Goal: Task Accomplishment & Management: Manage account settings

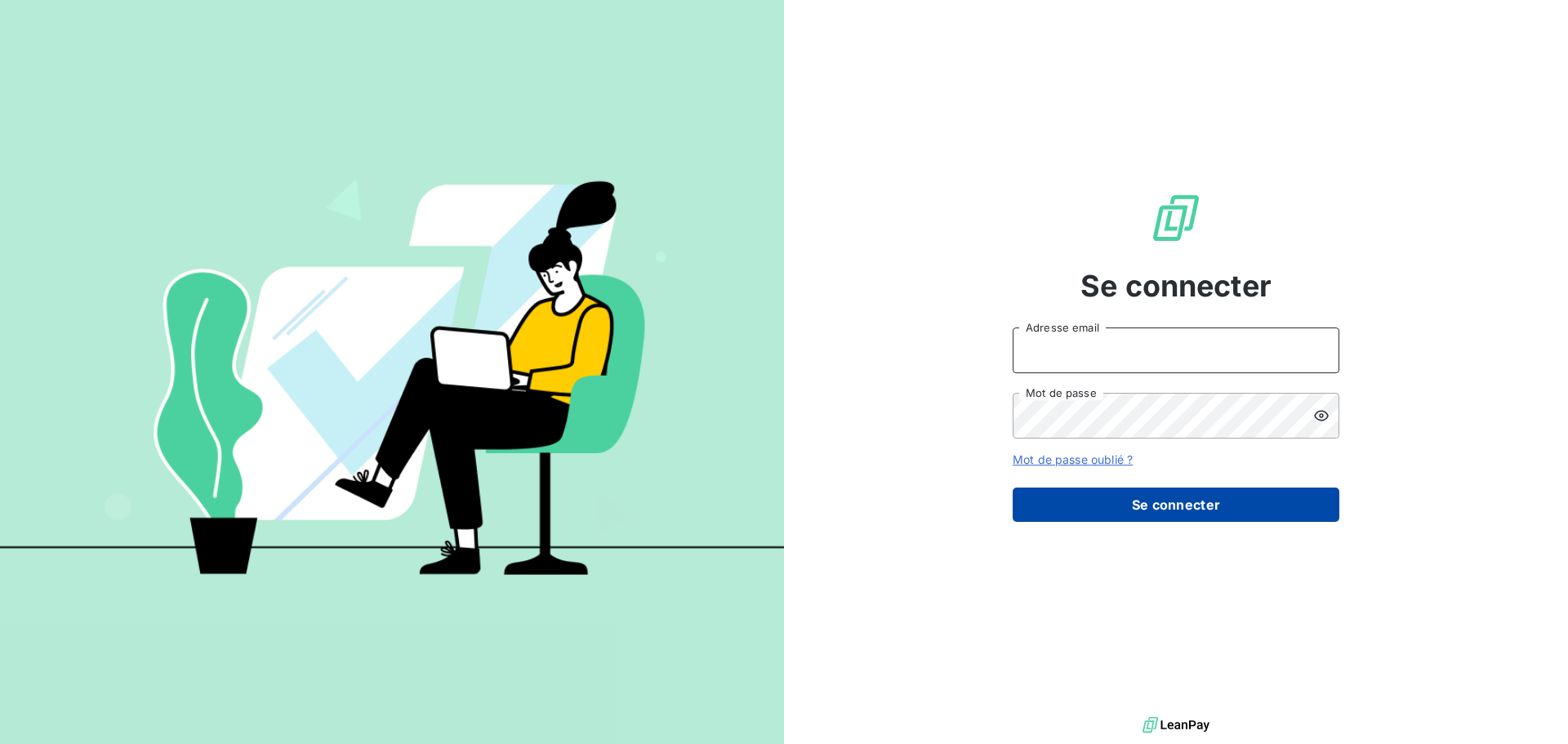
type input "[PERSON_NAME][EMAIL_ADDRESS][DOMAIN_NAME]"
drag, startPoint x: 1095, startPoint y: 512, endPoint x: 1103, endPoint y: 510, distance: 8.2
click at [1099, 511] on button "Se connecter" at bounding box center [1176, 505] width 327 height 34
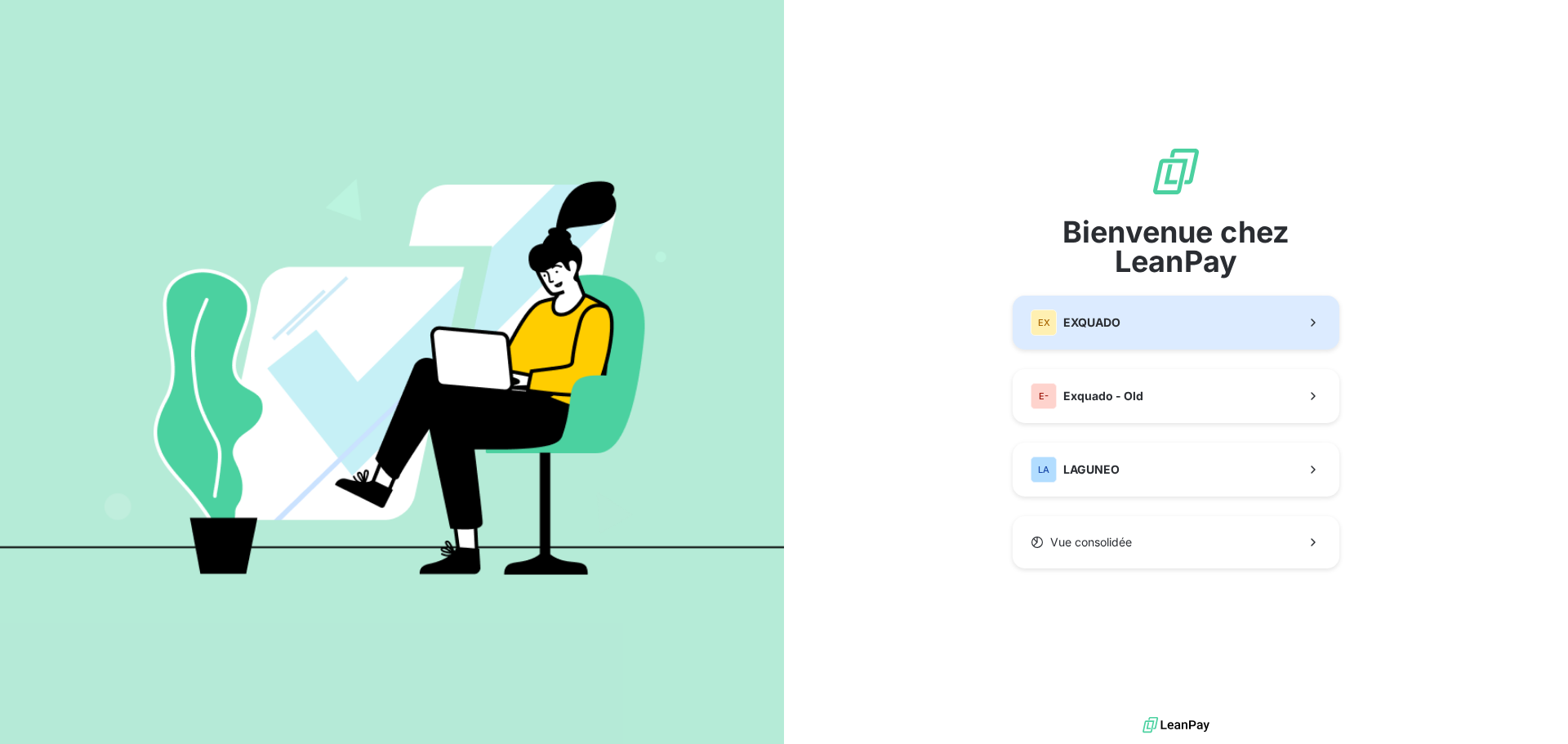
click at [1163, 326] on button "EX EXQUADO" at bounding box center [1176, 323] width 327 height 54
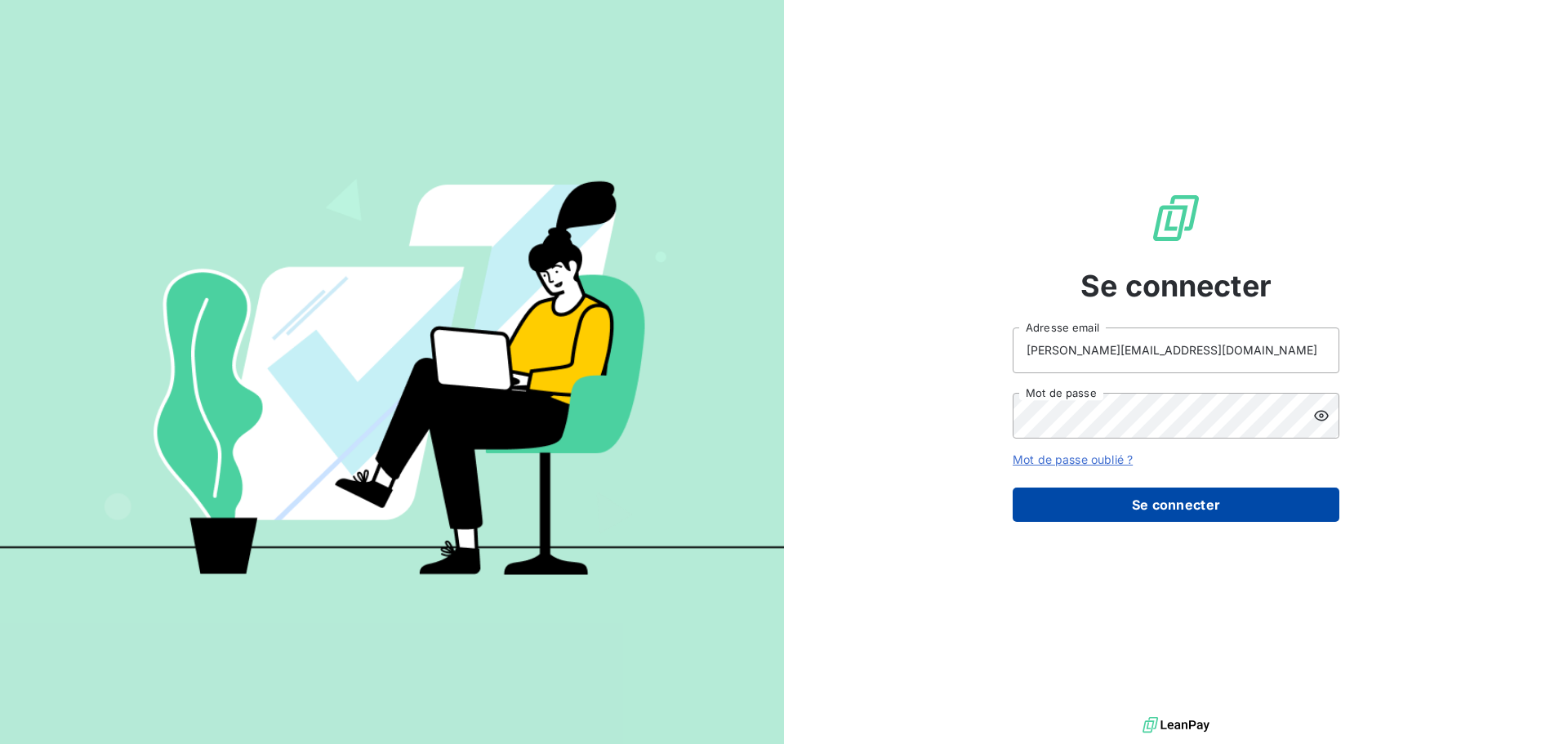
click at [1178, 501] on button "Se connecter" at bounding box center [1176, 505] width 327 height 34
click at [1178, 493] on button "Se connecter" at bounding box center [1176, 505] width 327 height 34
click at [1194, 504] on button "Se connecter" at bounding box center [1176, 505] width 327 height 34
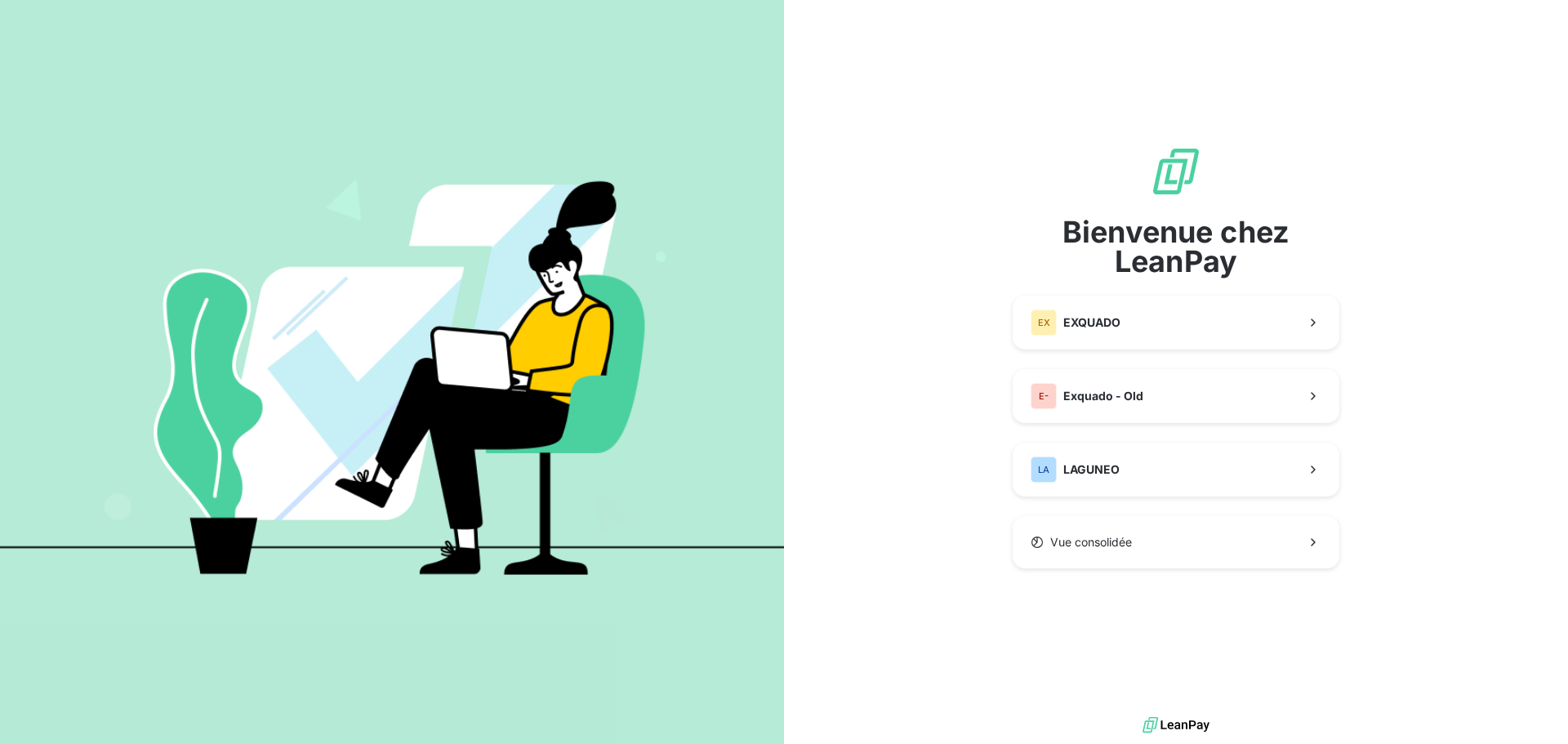
click at [1153, 507] on div "Bienvenue chez LeanPay EX EXQUADO E- Exquado - Old LA LAGUNEO Vue consolidée" at bounding box center [1176, 357] width 327 height 423
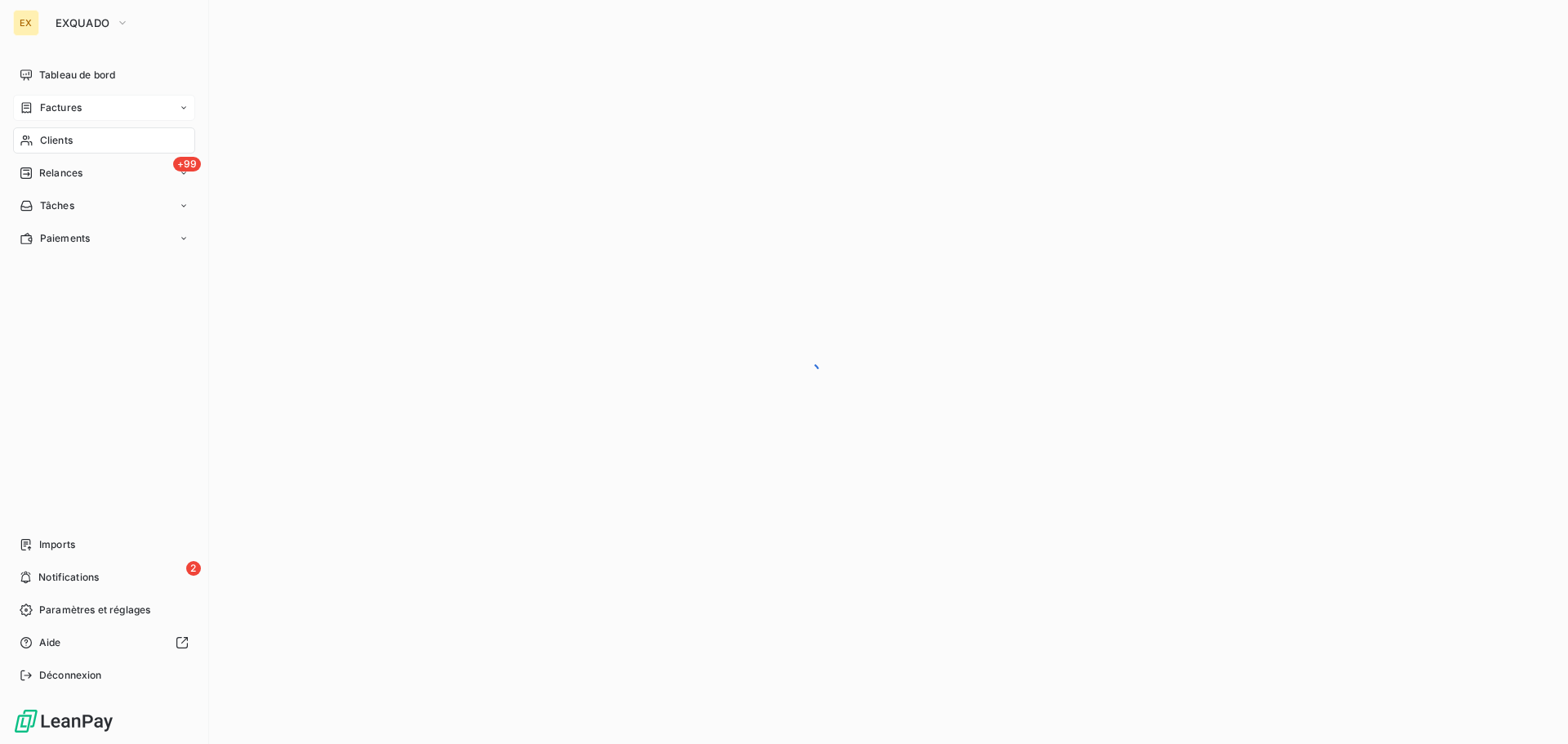
drag, startPoint x: 64, startPoint y: 104, endPoint x: 76, endPoint y: 100, distance: 12.6
click at [64, 104] on span "Factures" at bounding box center [60, 108] width 42 height 15
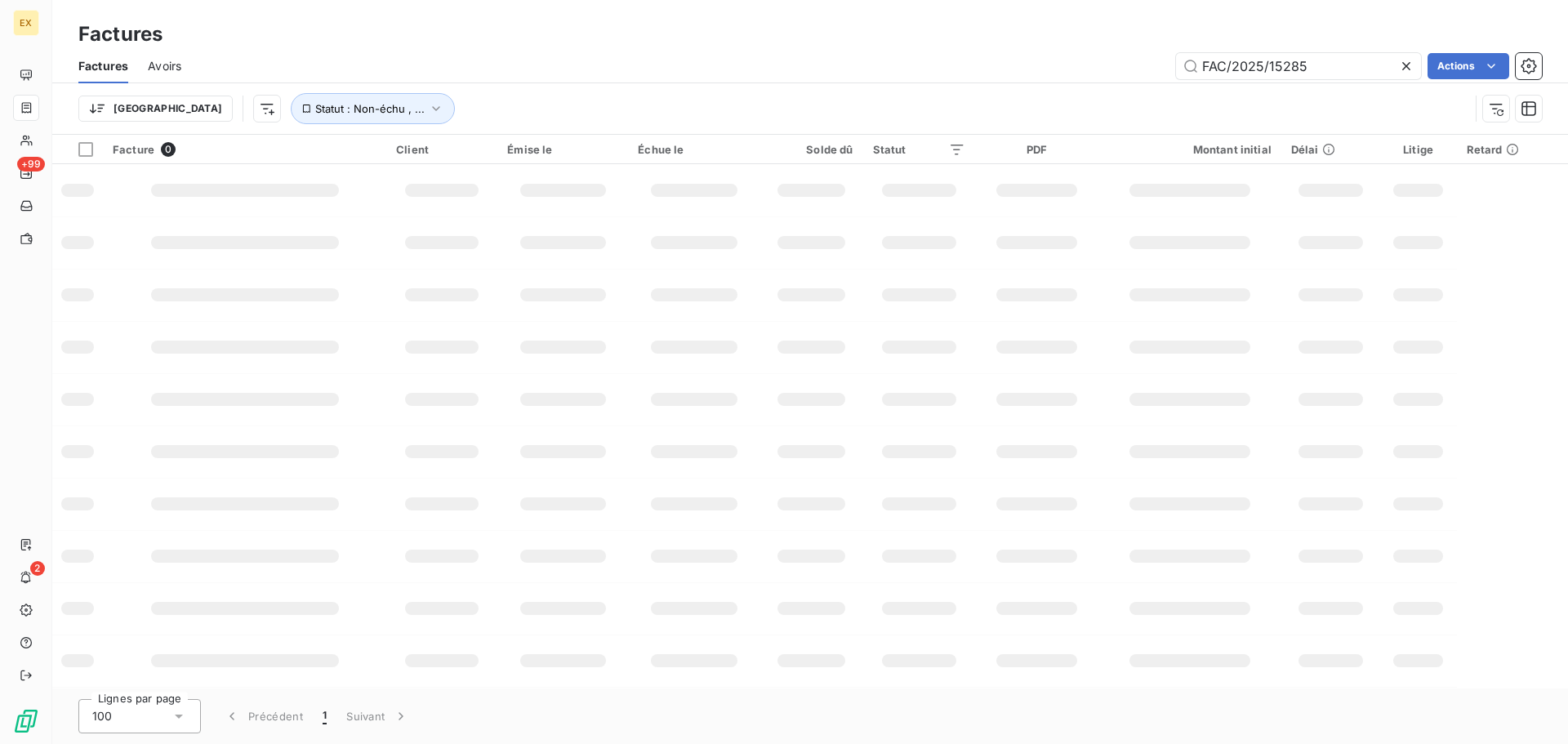
drag, startPoint x: 1324, startPoint y: 68, endPoint x: 969, endPoint y: 66, distance: 355.0
click at [969, 66] on div "FAC/2025/15285 Actions" at bounding box center [871, 66] width 1341 height 27
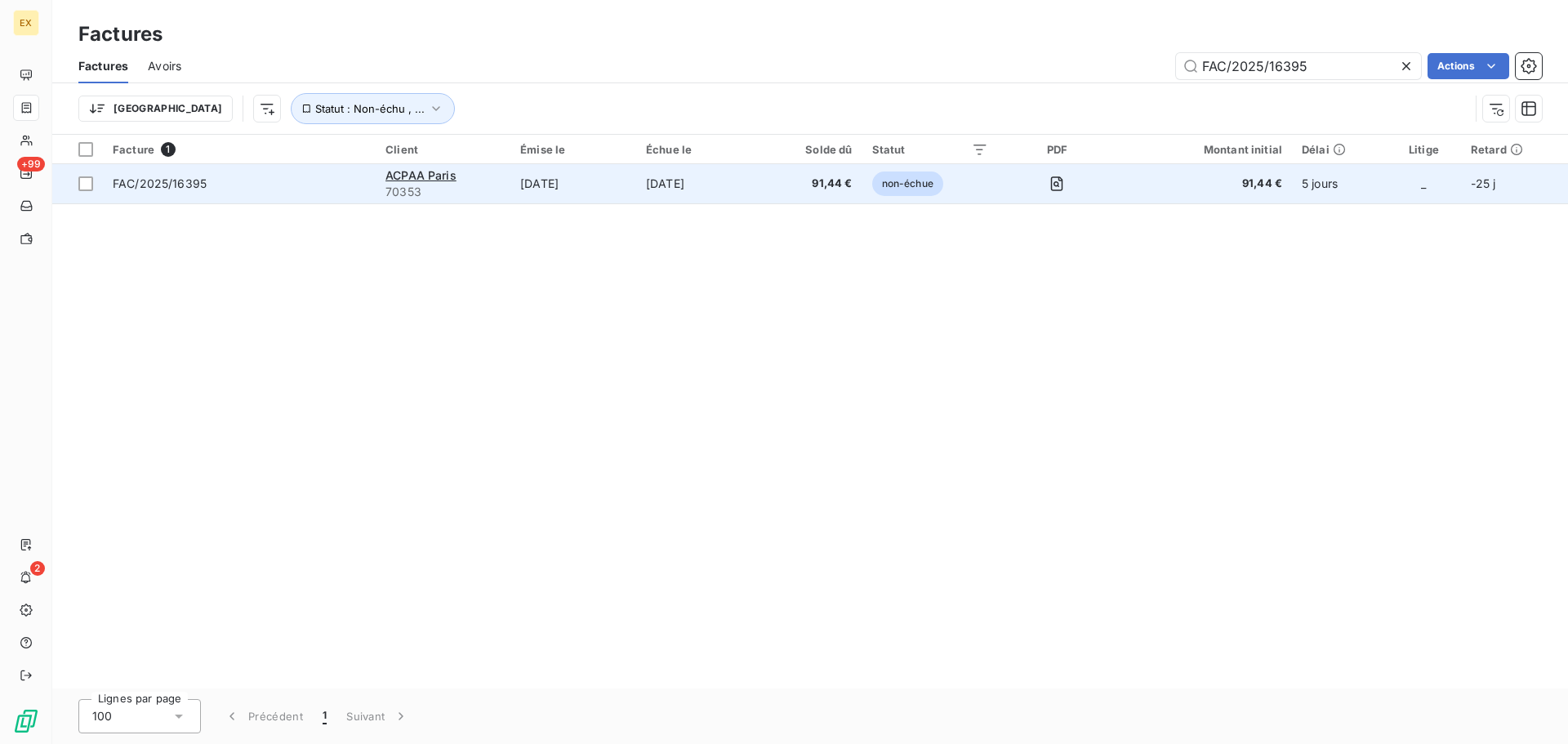
type input "FAC/2025/16395"
click at [295, 172] on td "FAC/2025/16395" at bounding box center [239, 184] width 273 height 39
click at [340, 189] on span "FAC/2025/16395" at bounding box center [239, 184] width 254 height 16
click at [450, 180] on span "ACPAA Paris" at bounding box center [420, 175] width 71 height 14
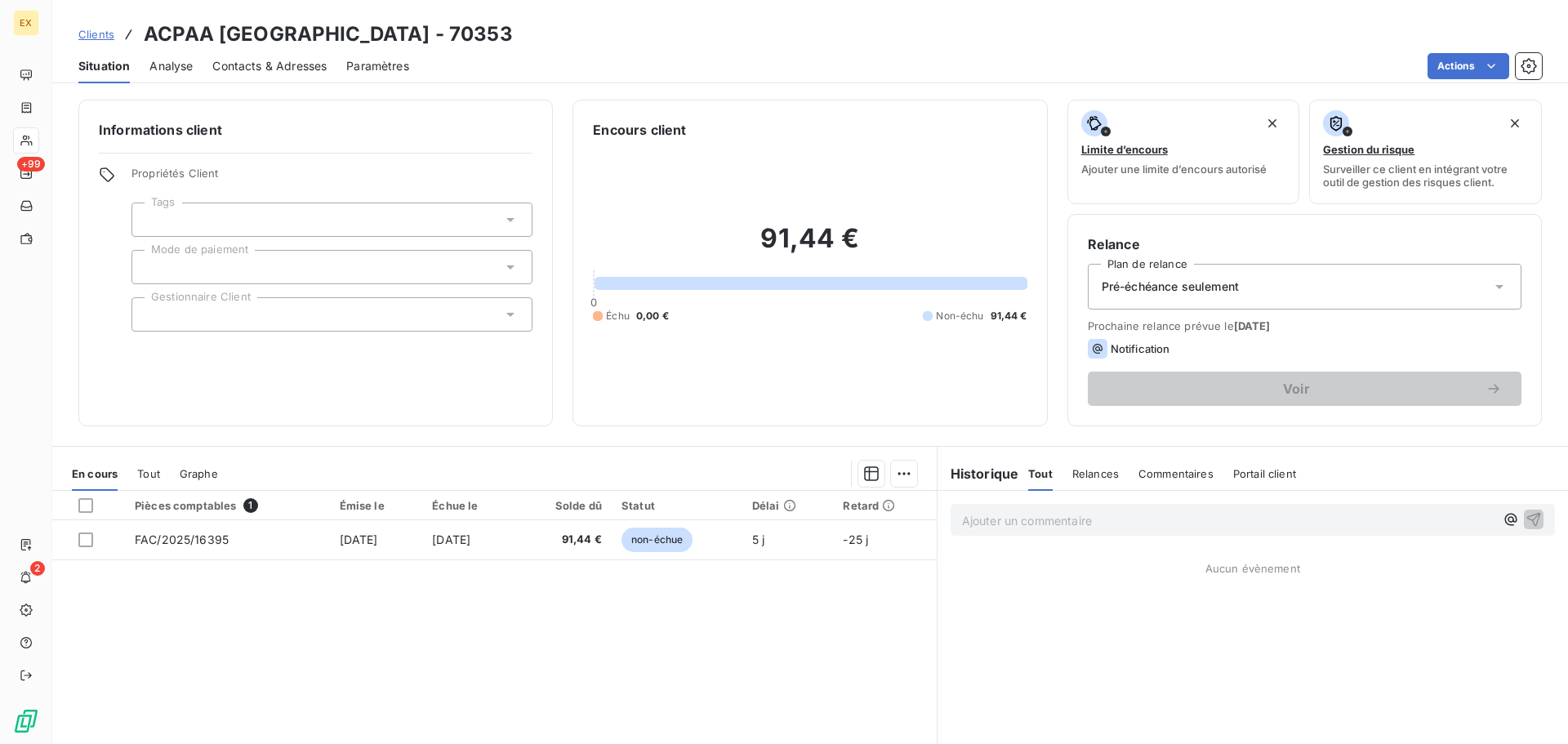
click at [259, 59] on span "Contacts & Adresses" at bounding box center [269, 66] width 114 height 16
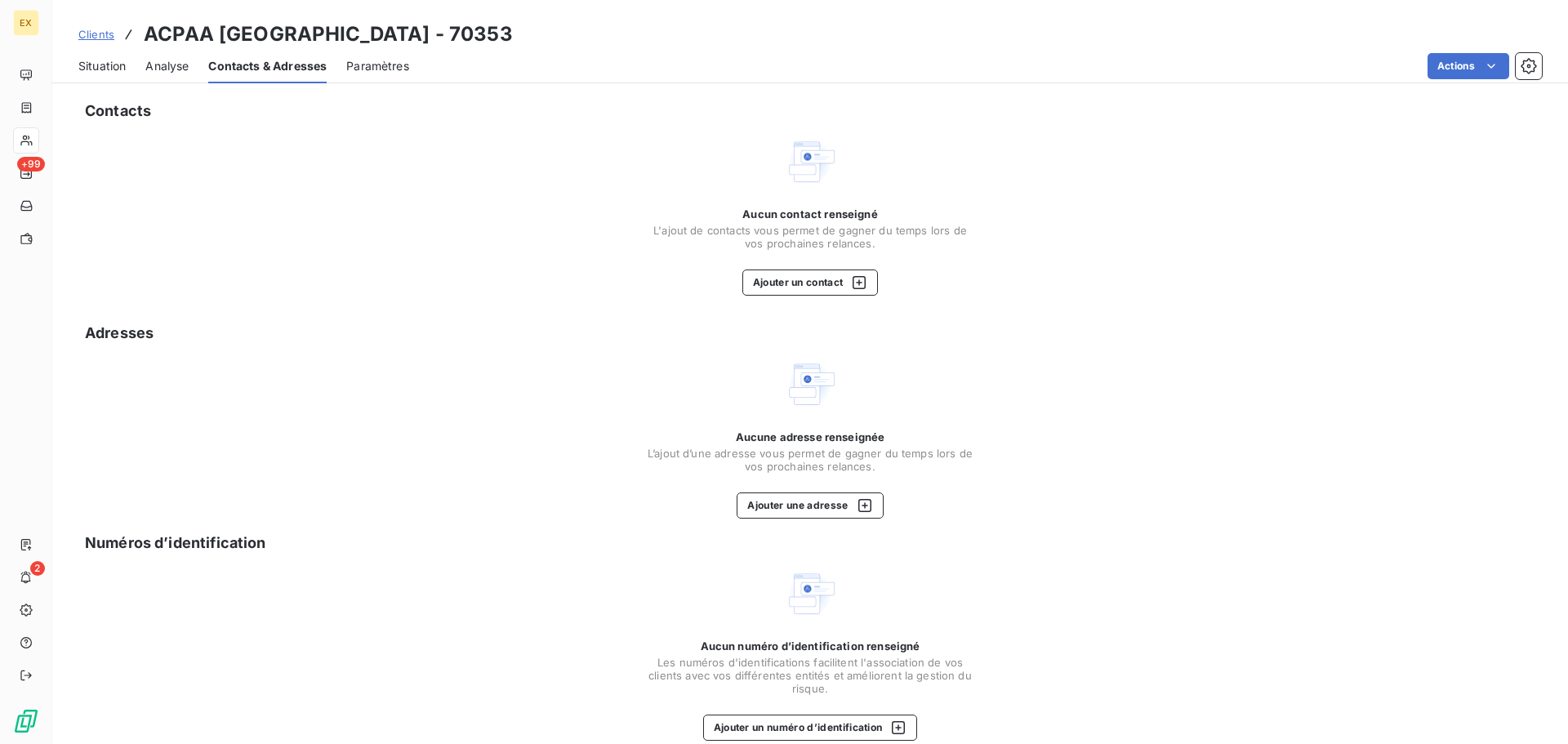
click at [260, 69] on span "Contacts & Adresses" at bounding box center [268, 66] width 118 height 16
click at [114, 63] on span "Situation" at bounding box center [102, 66] width 48 height 16
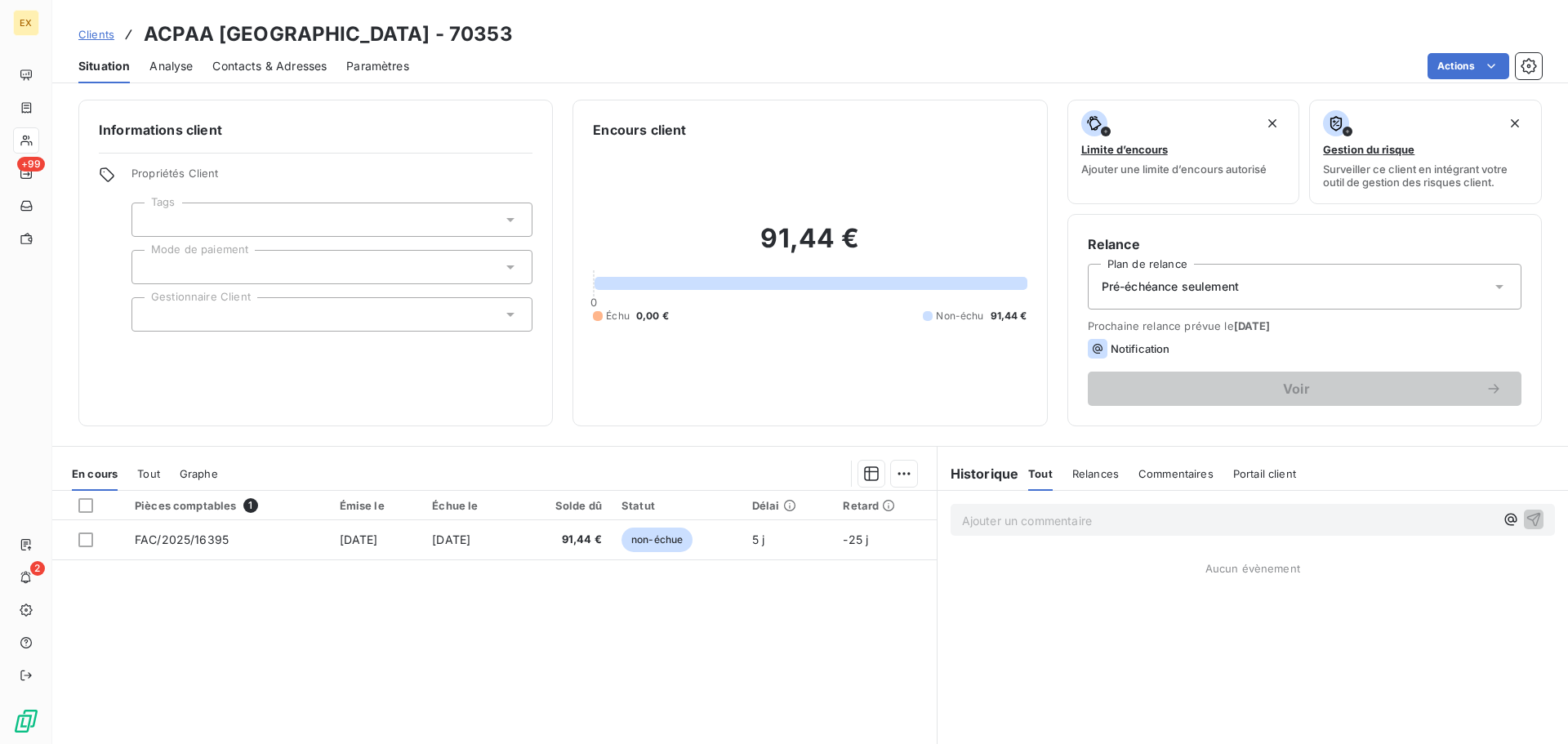
click at [411, 320] on div at bounding box center [332, 315] width 401 height 34
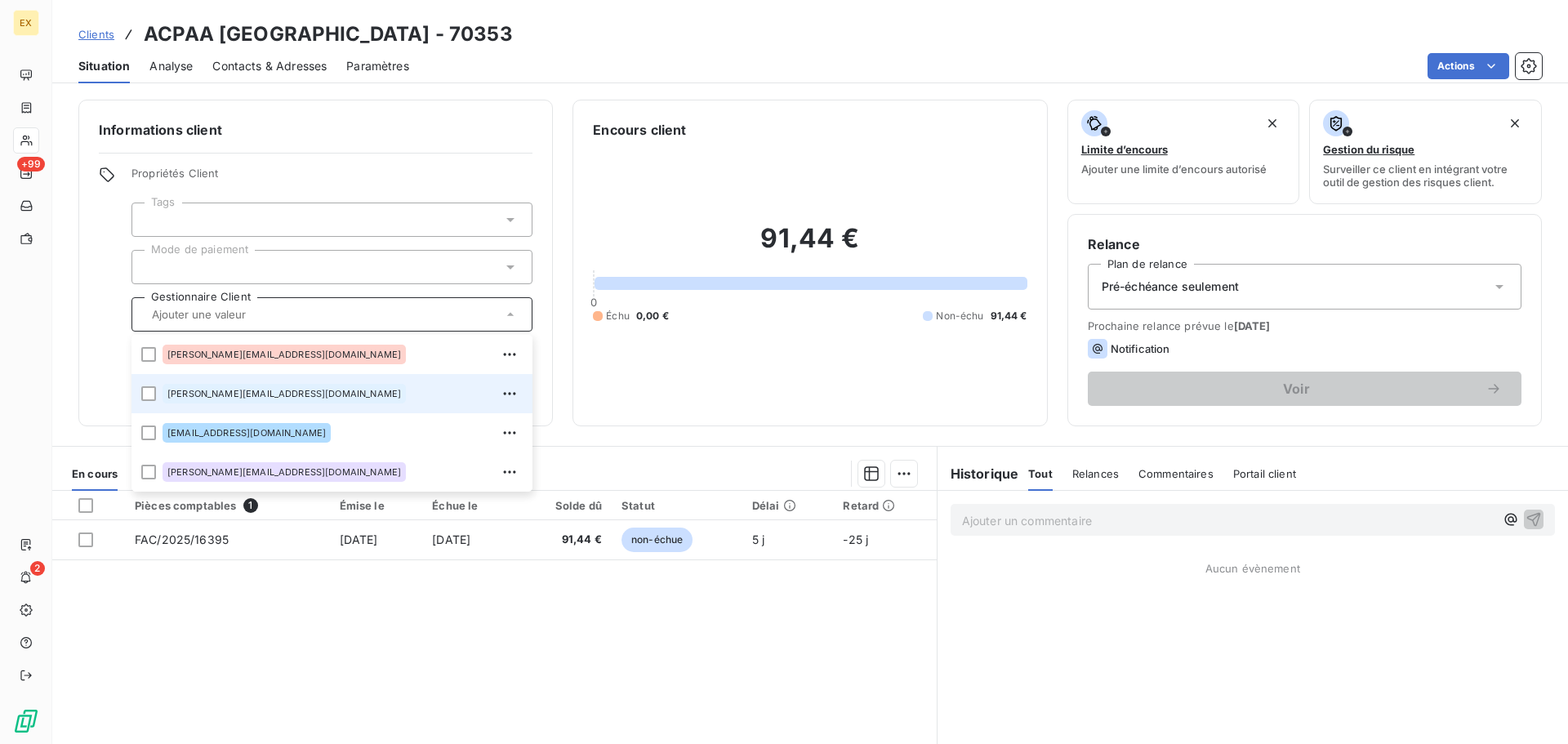
click at [294, 392] on span "[PERSON_NAME][EMAIL_ADDRESS][DOMAIN_NAME]" at bounding box center [284, 393] width 233 height 10
click at [394, 265] on div at bounding box center [332, 267] width 401 height 34
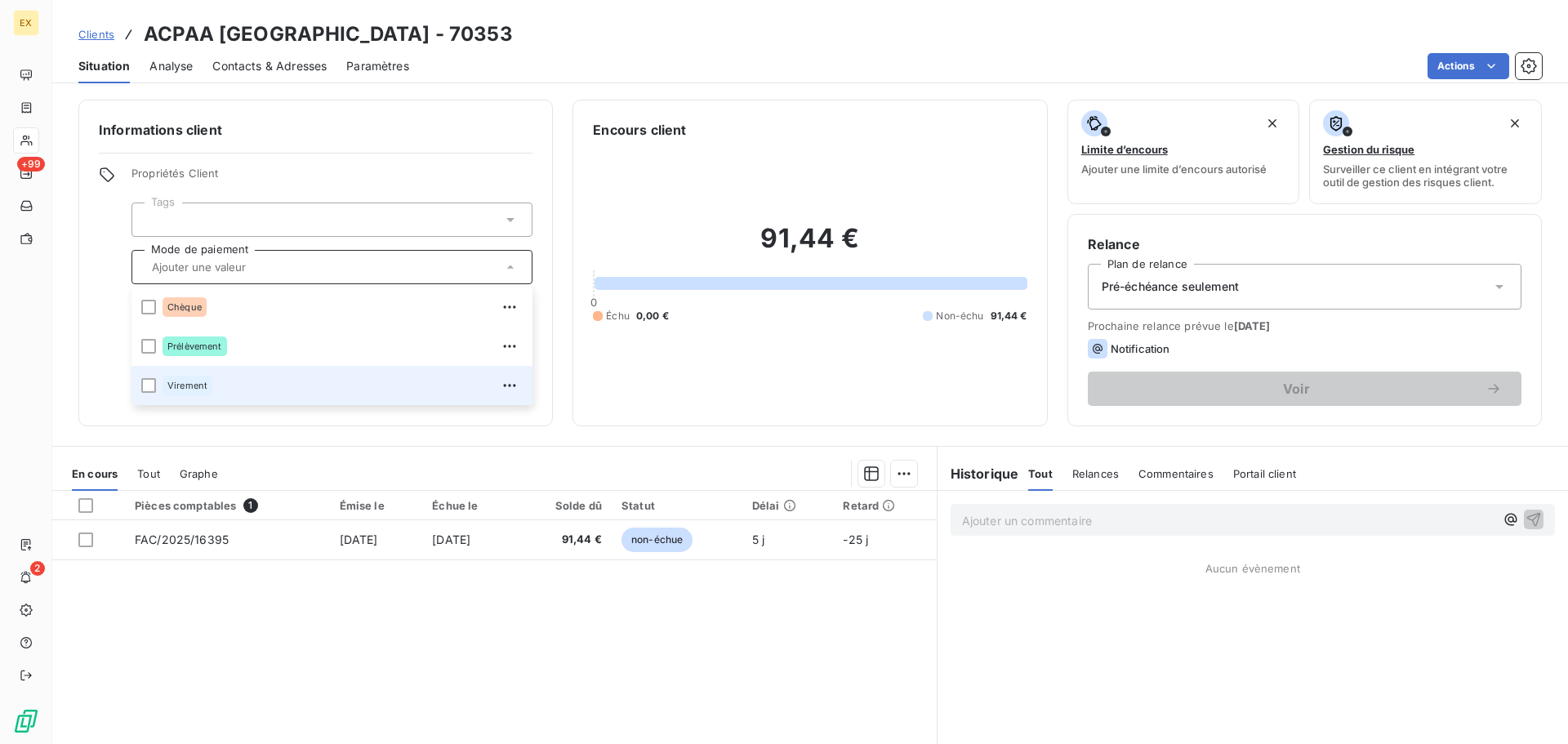
click at [205, 380] on div "Virement" at bounding box center [187, 385] width 49 height 19
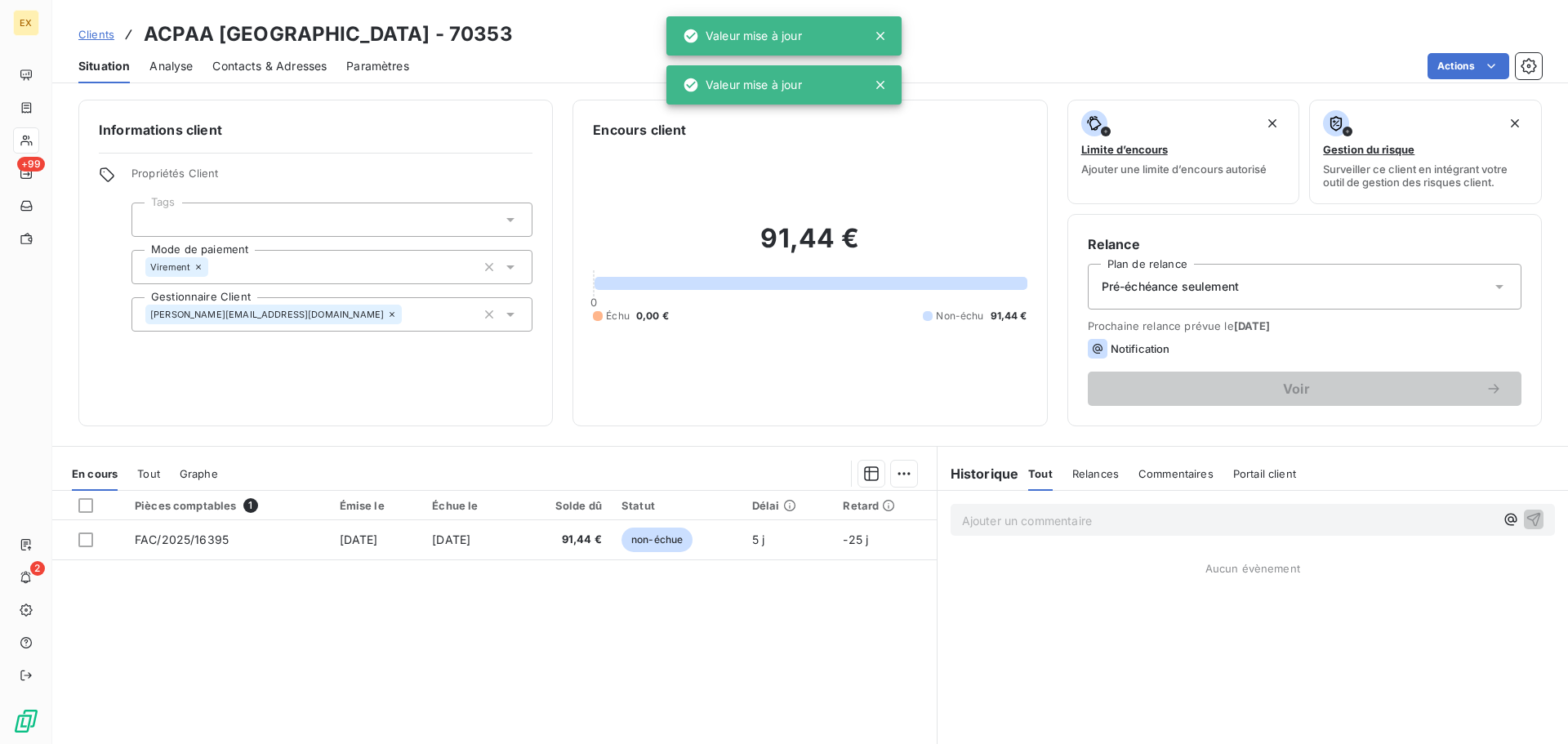
click at [1337, 287] on div "Pré-échéance seulement" at bounding box center [1305, 287] width 434 height 46
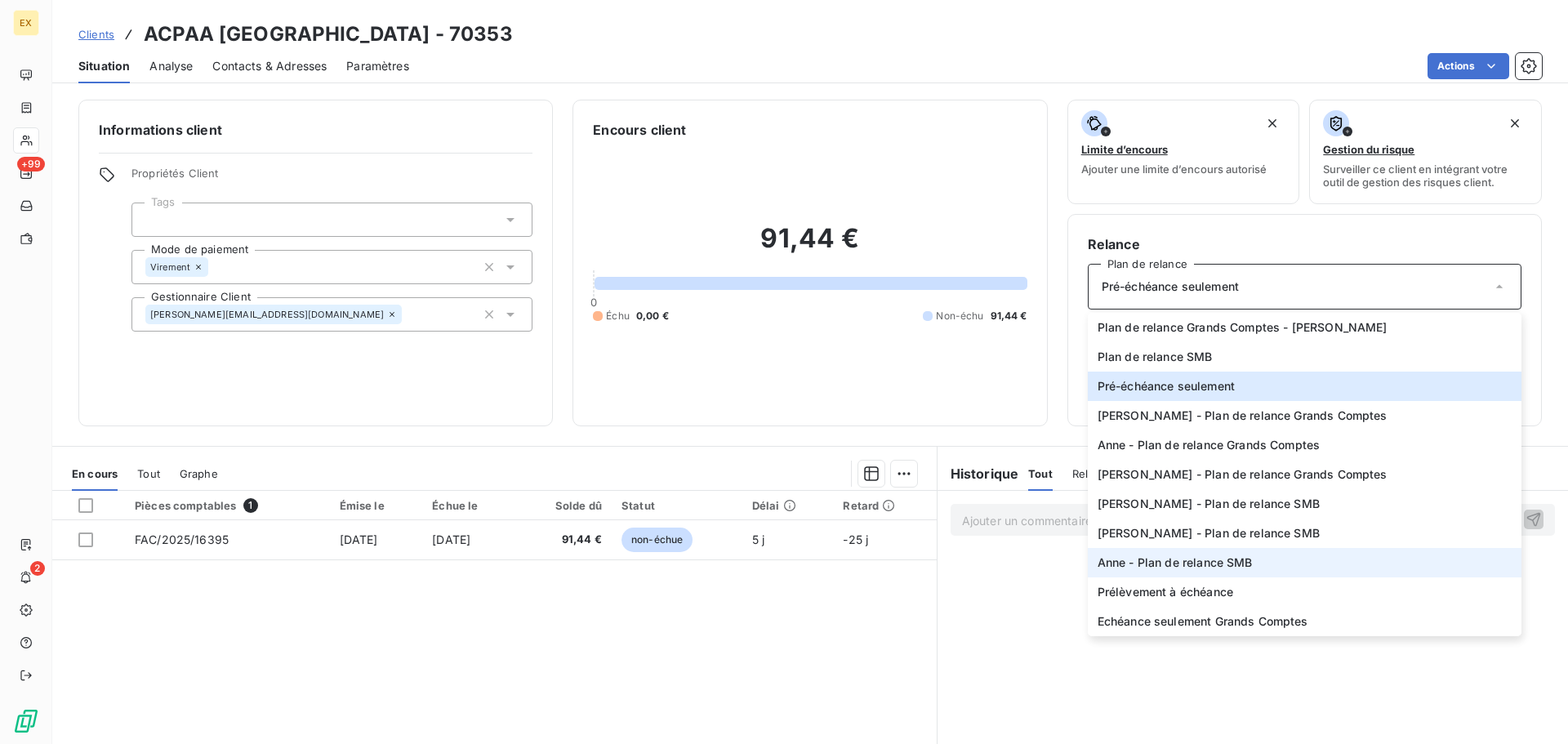
click at [1256, 557] on li "Anne - Plan de relance SMB" at bounding box center [1305, 562] width 434 height 29
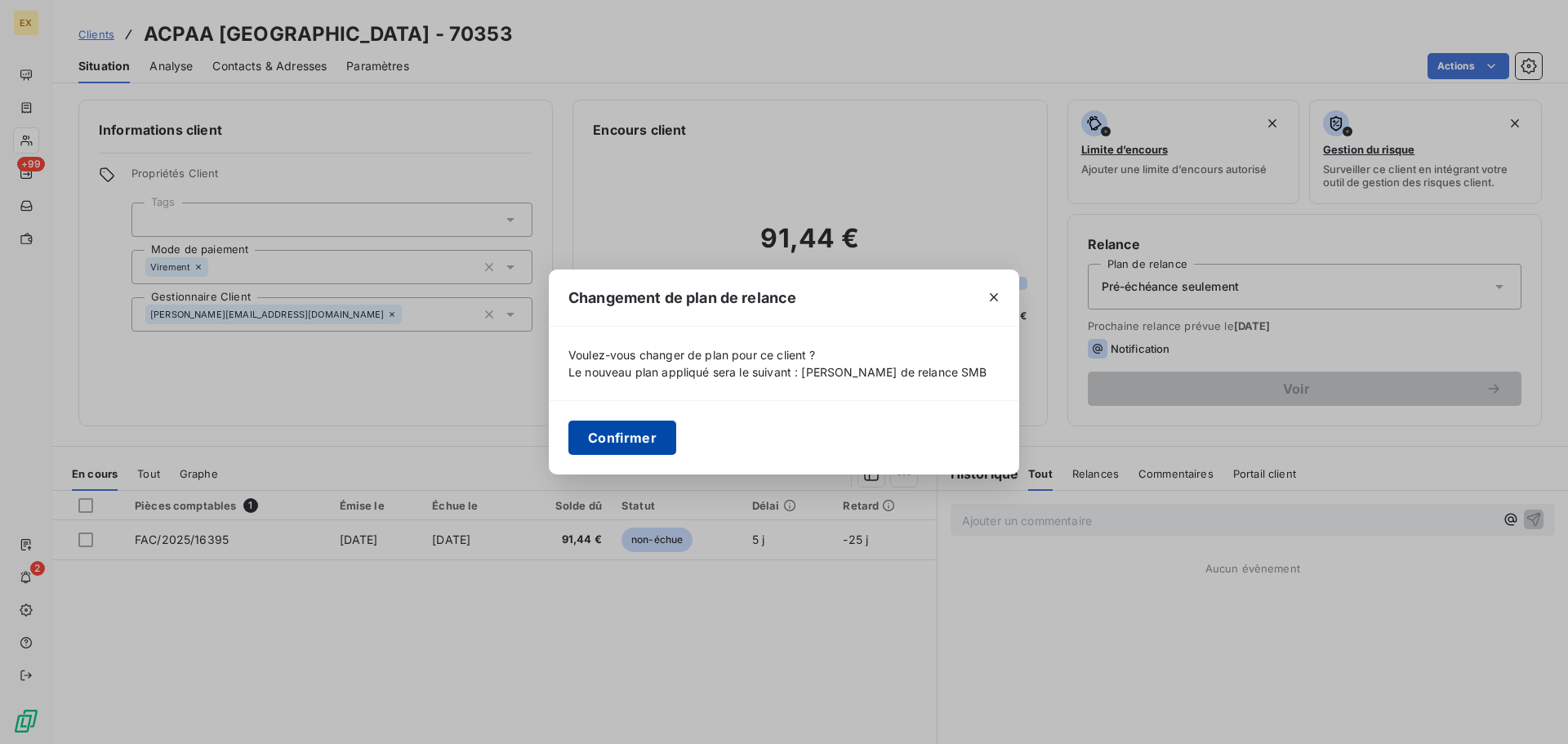
click at [649, 430] on button "Confirmer" at bounding box center [622, 437] width 108 height 34
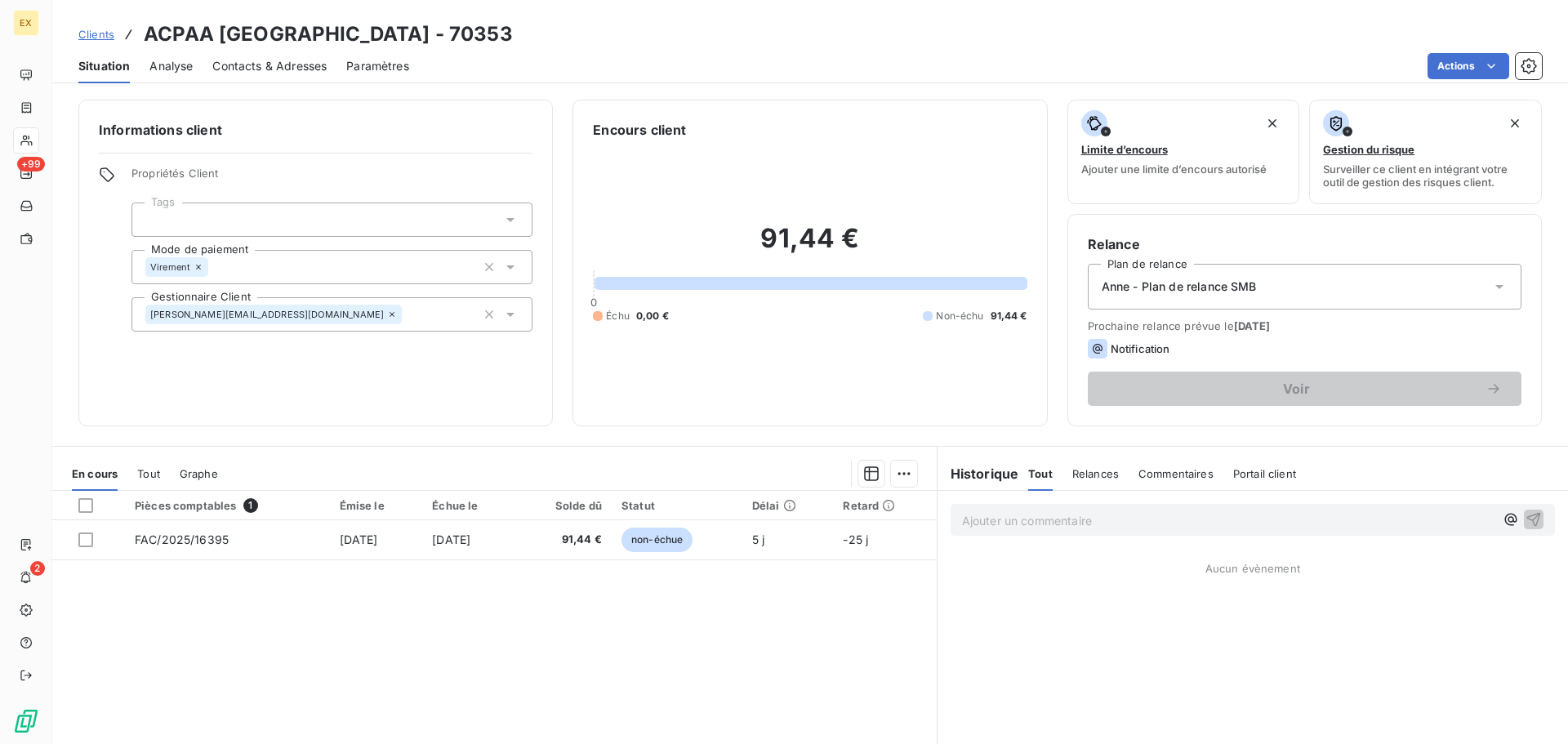
click at [275, 65] on span "Contacts & Adresses" at bounding box center [269, 66] width 114 height 16
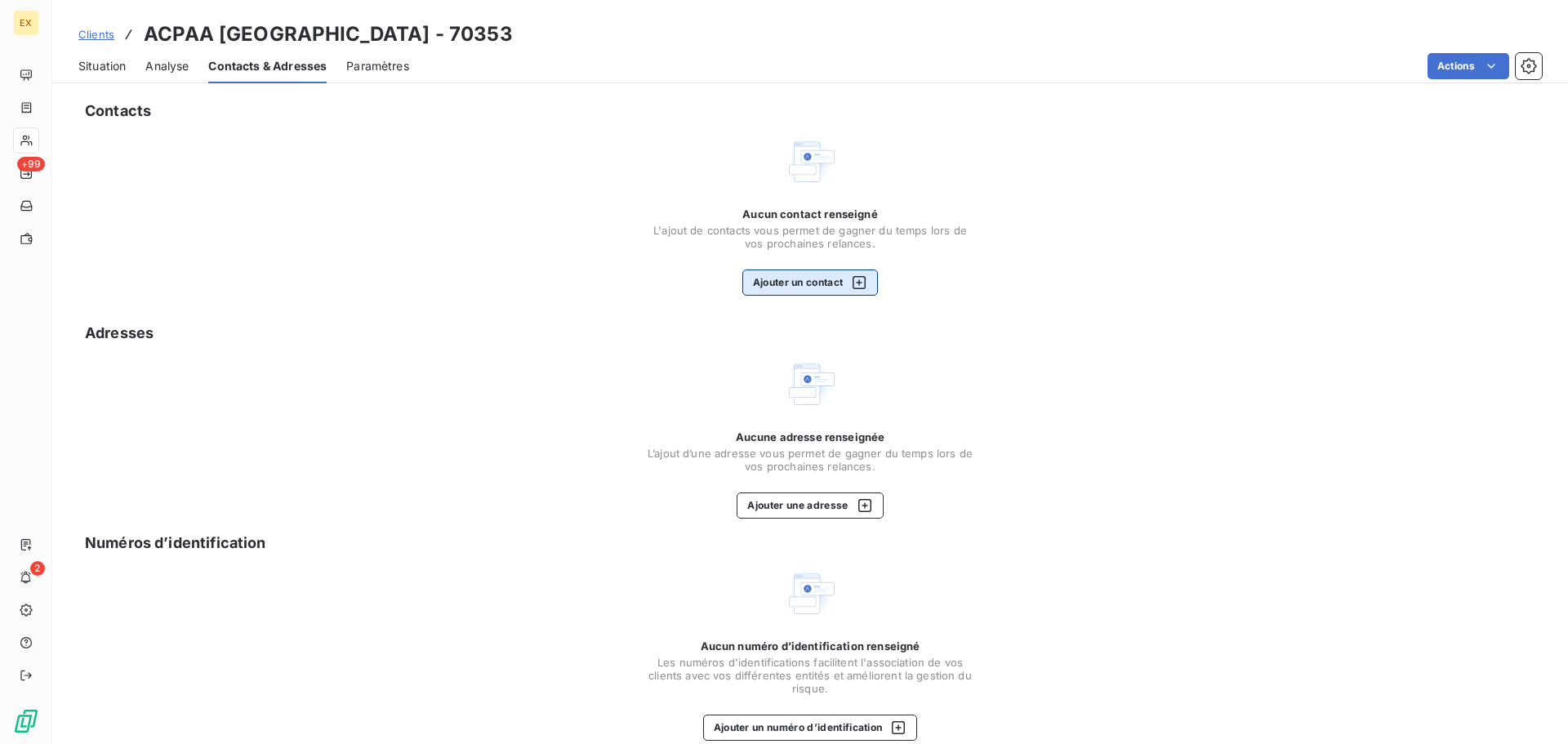
click at [851, 278] on icon "button" at bounding box center [859, 283] width 16 height 16
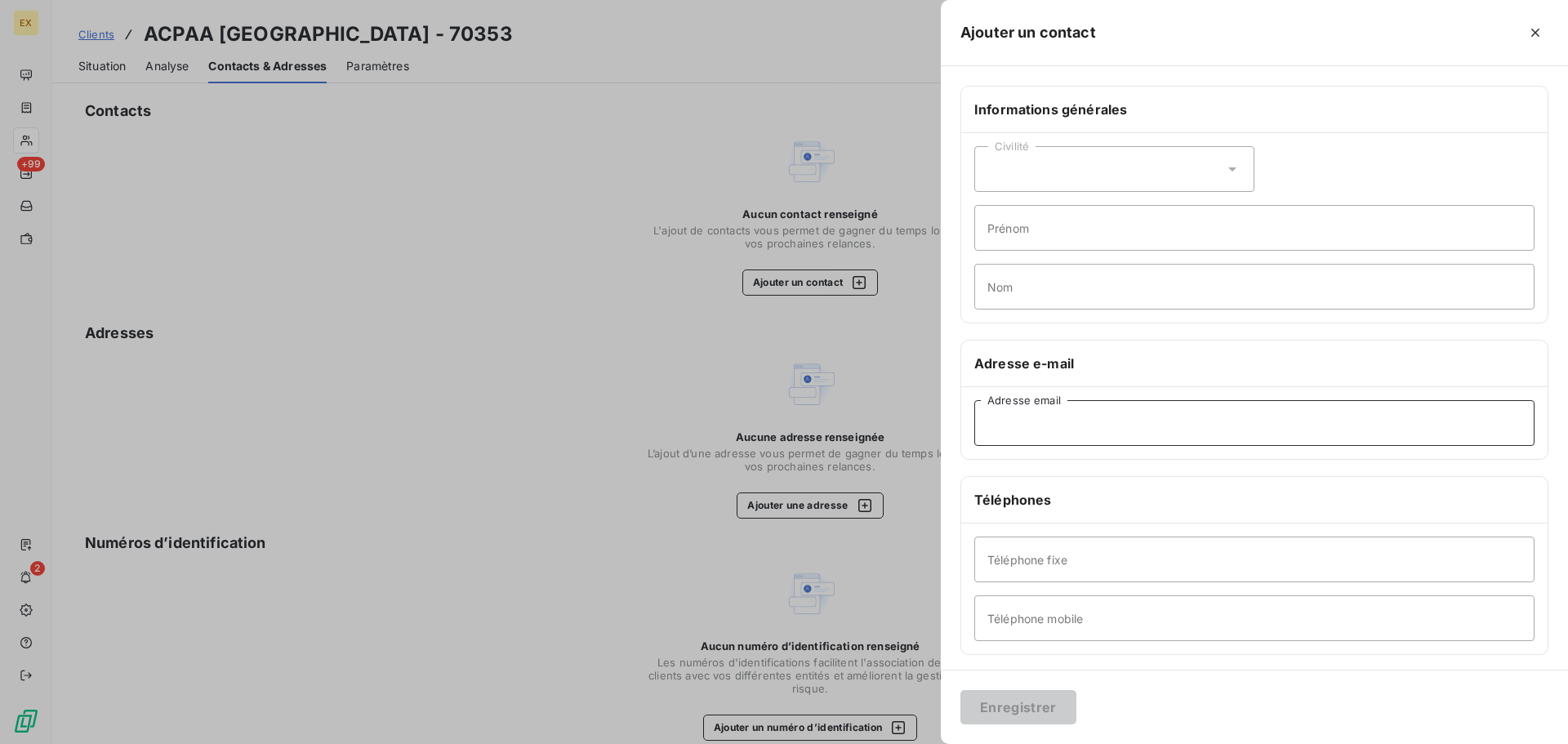
click at [986, 422] on input "Adresse email" at bounding box center [1254, 423] width 560 height 46
paste input "[PERSON_NAME][EMAIL_ADDRESS][DOMAIN_NAME]"
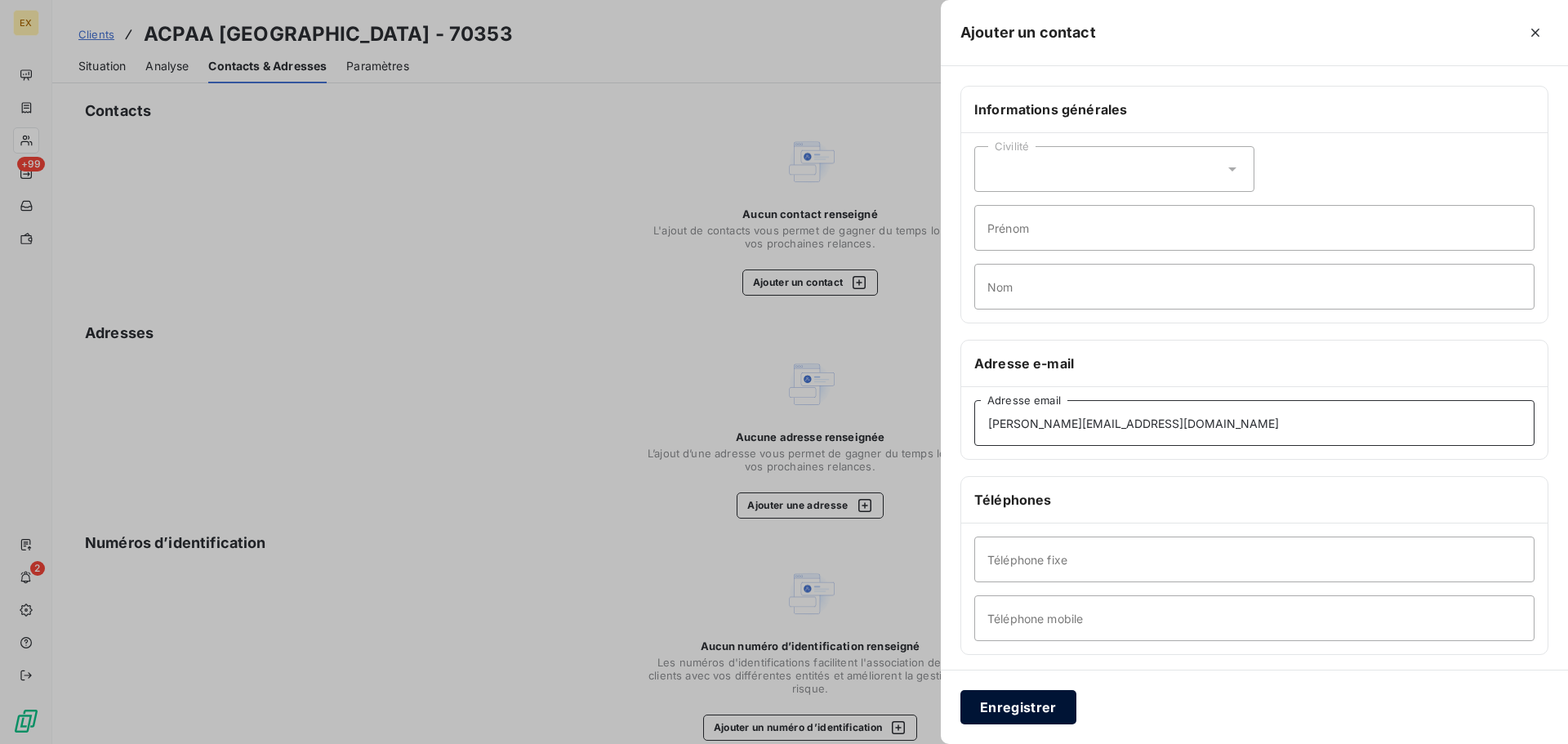
type input "[PERSON_NAME][EMAIL_ADDRESS][DOMAIN_NAME]"
drag, startPoint x: 1016, startPoint y: 703, endPoint x: 1023, endPoint y: 697, distance: 9.2
click at [1020, 699] on button "Enregistrer" at bounding box center [1018, 707] width 116 height 34
